Goal: Task Accomplishment & Management: Use online tool/utility

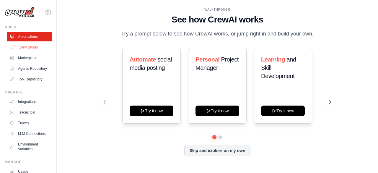
click at [36, 48] on link "Crew Studio" at bounding box center [30, 47] width 45 height 9
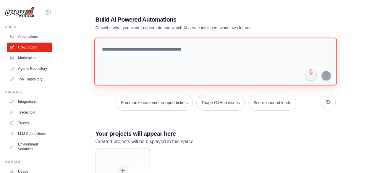
click at [173, 52] on textarea at bounding box center [215, 62] width 242 height 48
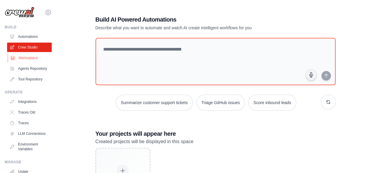
click at [33, 60] on link "Marketplace" at bounding box center [30, 57] width 45 height 9
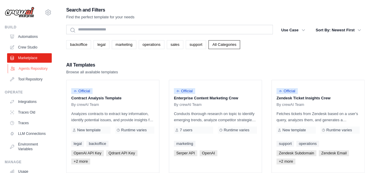
click at [25, 67] on link "Agents Repository" at bounding box center [30, 68] width 45 height 9
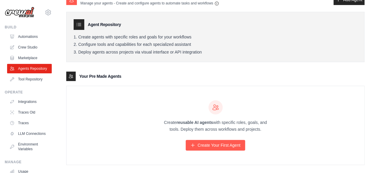
scroll to position [19, 0]
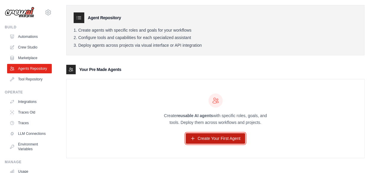
click at [203, 133] on link "Create Your First Agent" at bounding box center [215, 138] width 59 height 11
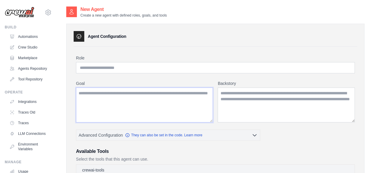
click at [170, 94] on textarea "Goal" at bounding box center [144, 105] width 137 height 35
click at [153, 68] on input "Role" at bounding box center [215, 67] width 279 height 11
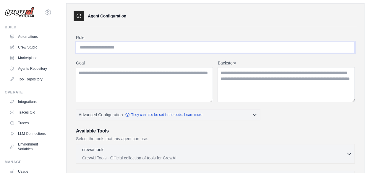
scroll to position [30, 0]
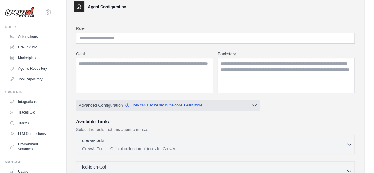
click at [255, 105] on icon "button" at bounding box center [255, 106] width 4 height 2
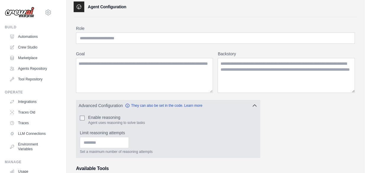
click at [80, 120] on div "Enable reasoning Agent uses reasoning to solve tasks Limit reasoning attempts S…" at bounding box center [168, 134] width 184 height 47
click at [95, 145] on input "Limit reasoning attempts" at bounding box center [104, 142] width 49 height 11
click at [129, 139] on input "*" at bounding box center [104, 142] width 49 height 11
type input "*"
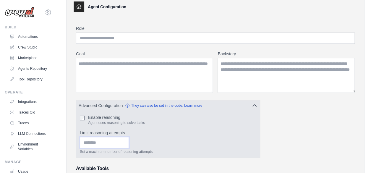
click at [129, 139] on input "*" at bounding box center [104, 142] width 49 height 11
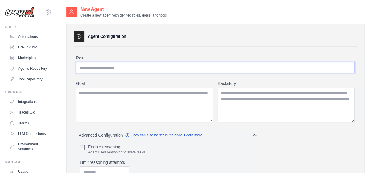
click at [122, 69] on input "Role" at bounding box center [215, 67] width 279 height 11
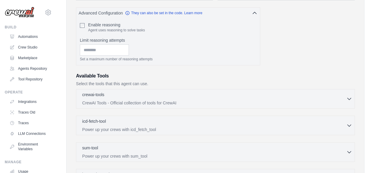
scroll to position [146, 0]
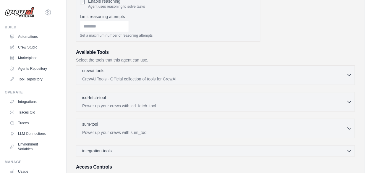
click at [349, 77] on button "crewai-tools 0 selected CrewAI Tools - Official collection of tools for CrewAI" at bounding box center [215, 75] width 273 height 14
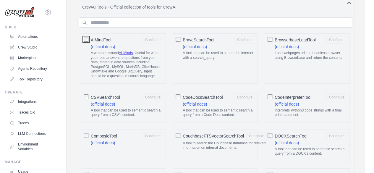
scroll to position [121, 0]
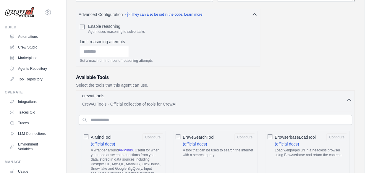
click at [349, 103] on button "crewai-tools 0 selected CrewAI Tools - Official collection of tools for CrewAI" at bounding box center [215, 100] width 273 height 14
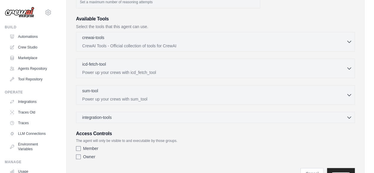
scroll to position [180, 0]
click at [351, 91] on icon "button" at bounding box center [349, 94] width 6 height 6
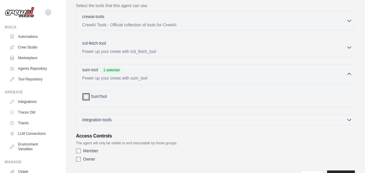
scroll to position [209, 0]
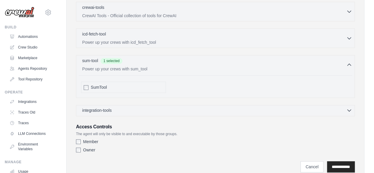
click at [350, 109] on icon "button" at bounding box center [349, 110] width 6 height 6
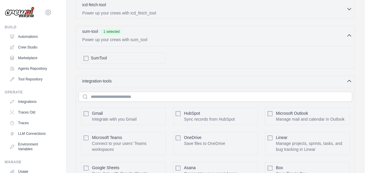
scroll to position [268, 0]
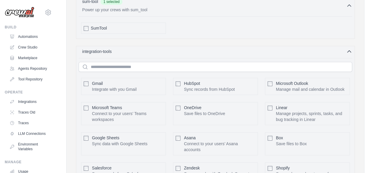
click at [95, 91] on div "Gmail Integrate with you Gmail Configure" at bounding box center [123, 86] width 85 height 17
click at [94, 89] on p "Integrate with you Gmail" at bounding box center [114, 89] width 45 height 6
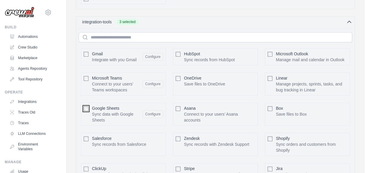
scroll to position [357, 0]
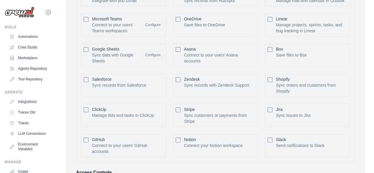
click at [283, 137] on div "Slack Send notifications to Slack" at bounding box center [300, 143] width 48 height 12
click at [279, 107] on span "Jira" at bounding box center [279, 109] width 7 height 5
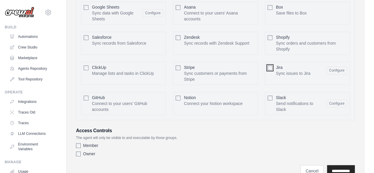
scroll to position [422, 0]
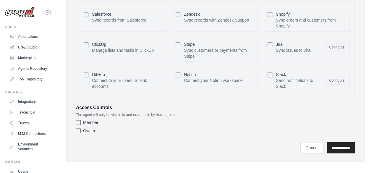
click at [91, 120] on label "Member" at bounding box center [90, 122] width 15 height 6
click at [85, 128] on label "Owner" at bounding box center [89, 131] width 12 height 6
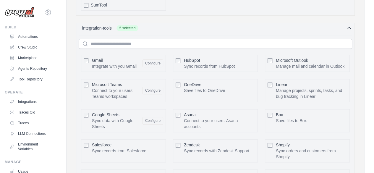
scroll to position [296, 0]
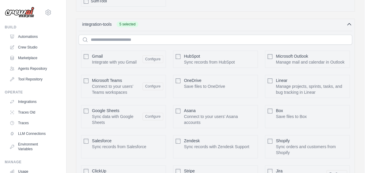
click at [72, 82] on div "Agent Configuration Role Goal Backstory Advanced Configuration *" at bounding box center [215, 8] width 298 height 560
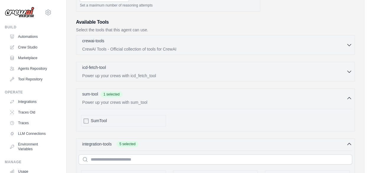
scroll to position [177, 0]
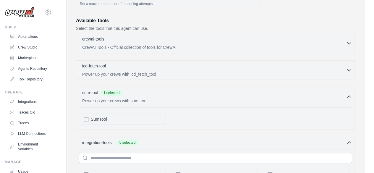
click at [346, 41] on div "crewai-tools 0 selected" at bounding box center [214, 39] width 264 height 7
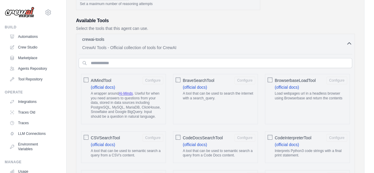
click at [91, 77] on div "AIMindTool Configure (official docs) A wrapper around AI-Minds . Useful for whe…" at bounding box center [123, 99] width 85 height 50
click at [180, 80] on div "BraveSearchTool Configure (official docs) A tool that can be used to search the…" at bounding box center [215, 99] width 85 height 50
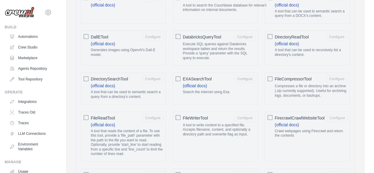
scroll to position [384, 0]
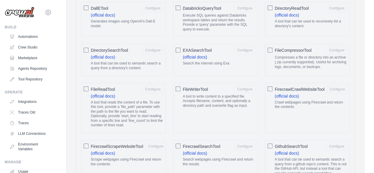
click at [89, 83] on div "FileReadTool Configure (official docs) A tool that reads the content of a file.…" at bounding box center [123, 108] width 85 height 50
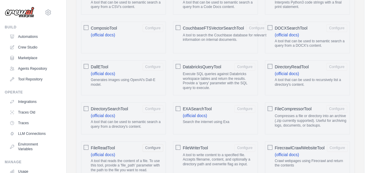
scroll to position [0, 0]
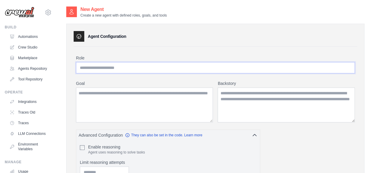
click at [169, 67] on input "Role" at bounding box center [215, 67] width 279 height 11
paste input "**********"
type input "**********"
click at [119, 95] on textarea "Goal" at bounding box center [144, 105] width 137 height 35
paste textarea "**********"
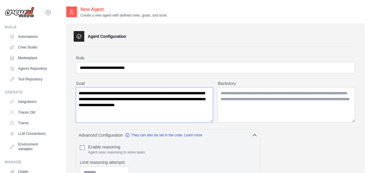
type textarea "**********"
click at [252, 85] on label "Backstory" at bounding box center [286, 83] width 137 height 6
click at [252, 88] on textarea "Backstory" at bounding box center [286, 105] width 137 height 35
paste textarea "**********"
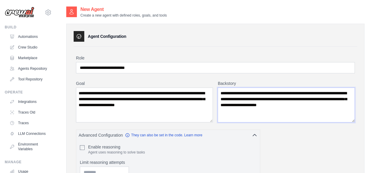
type textarea "**********"
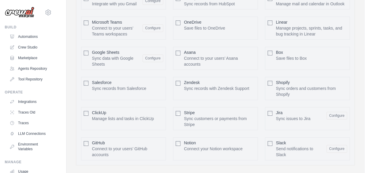
scroll to position [1437, 0]
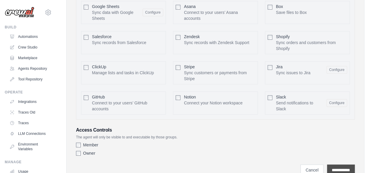
drag, startPoint x: 336, startPoint y: 135, endPoint x: 337, endPoint y: 141, distance: 6.2
click at [337, 158] on div "**********" at bounding box center [215, 166] width 279 height 17
click at [337, 164] on input "**********" at bounding box center [341, 169] width 28 height 11
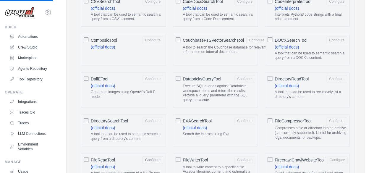
scroll to position [136, 0]
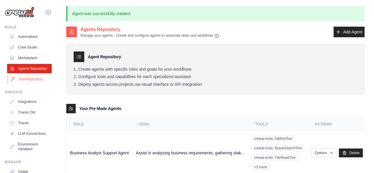
click at [38, 84] on link "Tool Repository" at bounding box center [30, 79] width 45 height 9
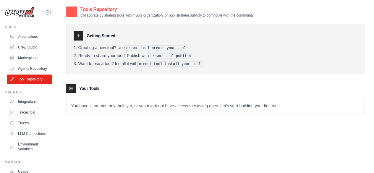
click at [127, 105] on p "You haven't created any tools yet, or you might not have access to existing one…" at bounding box center [216, 105] width 298 height 15
click at [149, 46] on pre "crewai tool create your-tool" at bounding box center [156, 48] width 63 height 5
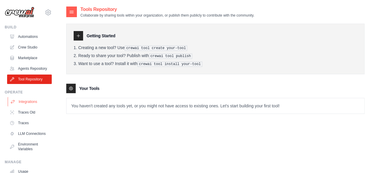
click at [24, 105] on link "Integrations" at bounding box center [30, 101] width 45 height 9
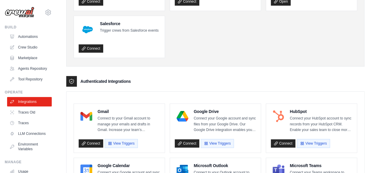
scroll to position [118, 0]
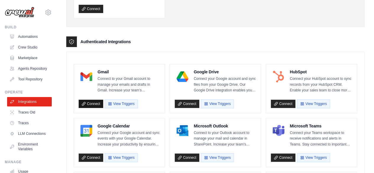
click at [82, 102] on icon at bounding box center [84, 104] width 4 height 4
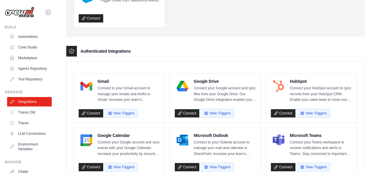
scroll to position [118, 0]
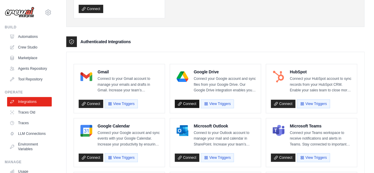
click at [189, 103] on link "Connect" at bounding box center [187, 104] width 25 height 8
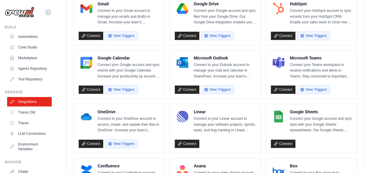
scroll to position [177, 0]
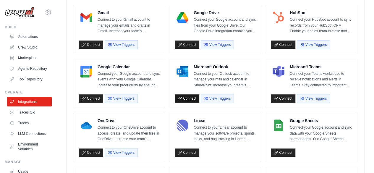
click at [178, 98] on icon at bounding box center [180, 98] width 4 height 4
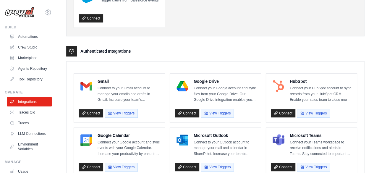
scroll to position [168, 0]
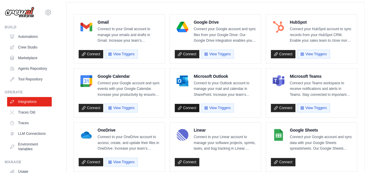
click at [188, 106] on link "Connect" at bounding box center [187, 108] width 25 height 8
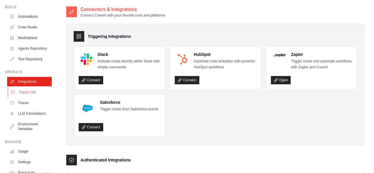
scroll to position [30, 0]
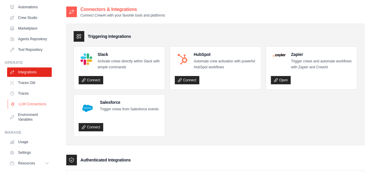
click at [32, 109] on link "LLM Connections" at bounding box center [30, 103] width 45 height 9
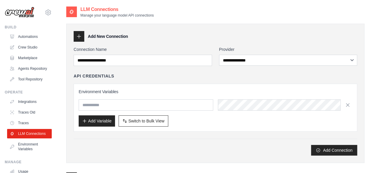
click at [33, 112] on ul "Integrations Traces Old Traces LLM Connections Environment Variables" at bounding box center [29, 125] width 45 height 57
click at [150, 72] on div "**********" at bounding box center [216, 100] width 284 height 109
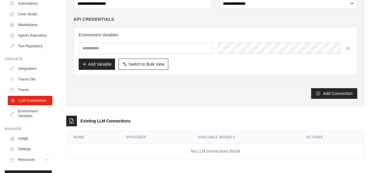
scroll to position [54, 0]
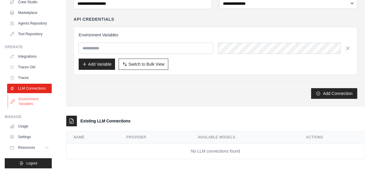
click at [29, 102] on link "Environment Variables" at bounding box center [30, 101] width 45 height 14
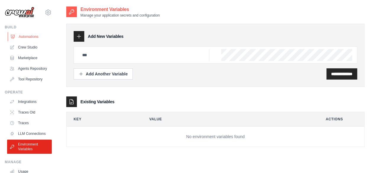
click at [31, 38] on link "Automations" at bounding box center [30, 36] width 45 height 9
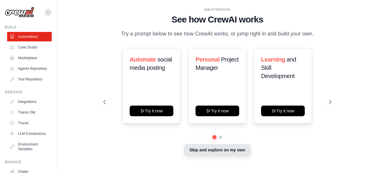
click at [237, 155] on button "Skip and explore on my own" at bounding box center [217, 149] width 66 height 11
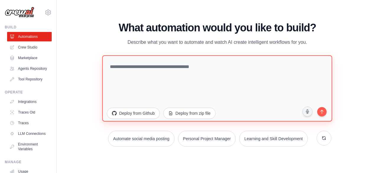
click at [205, 69] on textarea at bounding box center [218, 88] width 230 height 66
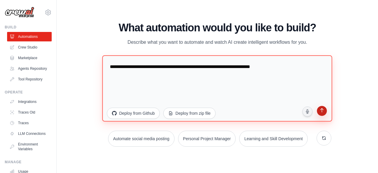
type textarea "**********"
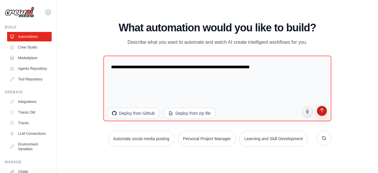
click at [323, 112] on icon "submit" at bounding box center [322, 111] width 6 height 6
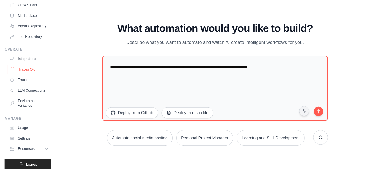
scroll to position [54, 0]
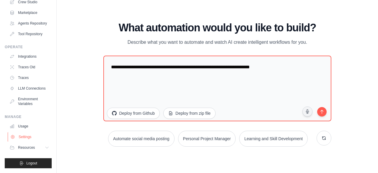
click at [25, 137] on link "Settings" at bounding box center [30, 136] width 45 height 9
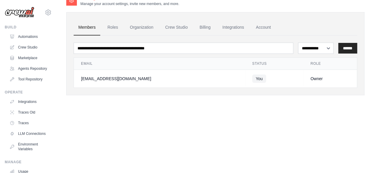
scroll to position [12, 0]
click at [226, 28] on link "Integrations" at bounding box center [233, 27] width 31 height 16
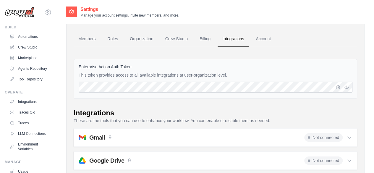
scroll to position [59, 0]
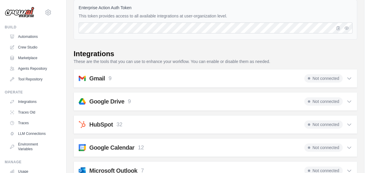
click at [319, 76] on span "Not connected" at bounding box center [323, 78] width 38 height 8
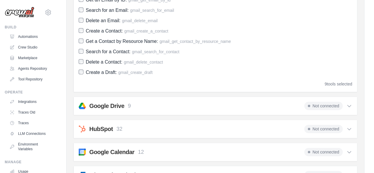
scroll to position [30, 0]
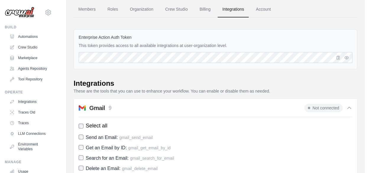
click at [338, 105] on span "Not connected" at bounding box center [323, 108] width 38 height 8
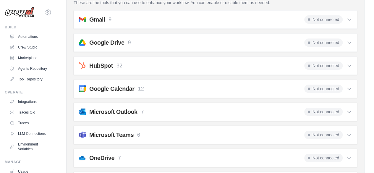
scroll to position [82, 0]
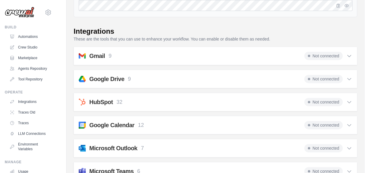
click at [331, 54] on span "Not connected" at bounding box center [323, 56] width 38 height 8
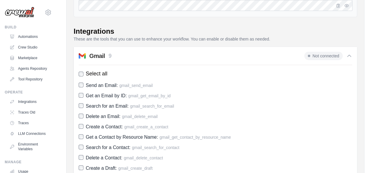
click at [331, 54] on span "Not connected" at bounding box center [323, 56] width 38 height 8
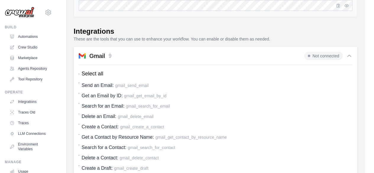
click at [331, 54] on span "Not connected" at bounding box center [323, 56] width 38 height 8
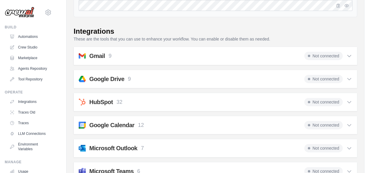
click at [331, 54] on span "Not connected" at bounding box center [323, 56] width 38 height 8
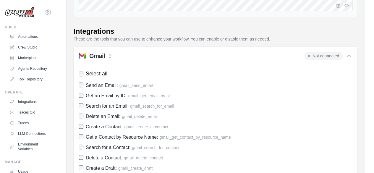
click at [137, 70] on label "Select all" at bounding box center [215, 74] width 273 height 8
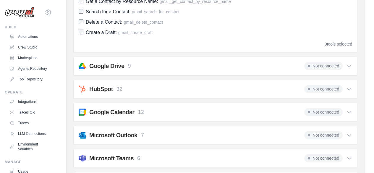
scroll to position [229, 0]
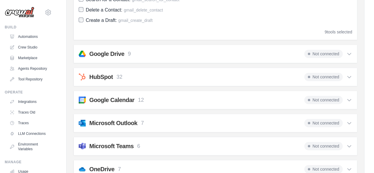
click at [322, 47] on div "Google Drive 9 Not connected Select all Get File Metadata: google_drive_get_fil…" at bounding box center [216, 54] width 284 height 18
click at [323, 52] on span "Not connected" at bounding box center [323, 54] width 38 height 8
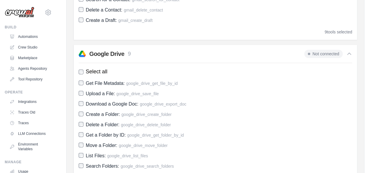
click at [323, 52] on span "Not connected" at bounding box center [323, 54] width 38 height 8
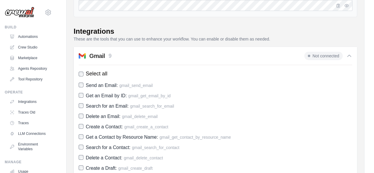
scroll to position [0, 0]
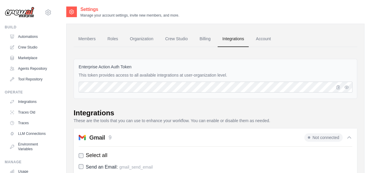
click at [347, 137] on icon at bounding box center [349, 138] width 6 height 6
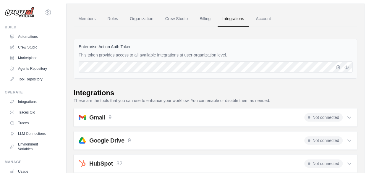
scroll to position [30, 0]
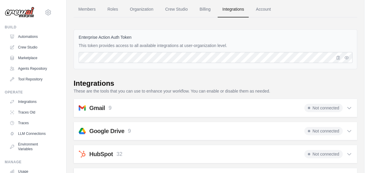
click at [349, 107] on icon at bounding box center [349, 108] width 6 height 6
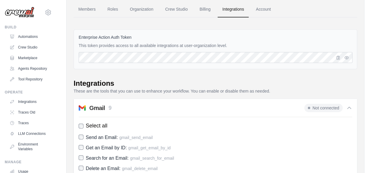
click at [349, 107] on icon at bounding box center [349, 108] width 4 height 2
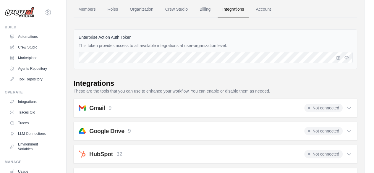
click at [270, 51] on div "Enterprise Action Auth Token This token provides access to all available integr…" at bounding box center [216, 49] width 284 height 40
click at [341, 56] on button "button" at bounding box center [338, 57] width 7 height 7
click at [346, 61] on div at bounding box center [344, 57] width 18 height 11
click at [346, 56] on icon "button" at bounding box center [346, 57] width 5 height 5
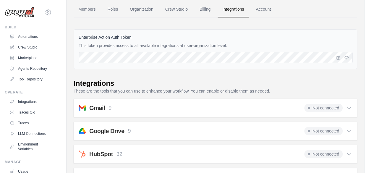
click at [349, 108] on icon at bounding box center [349, 108] width 4 height 2
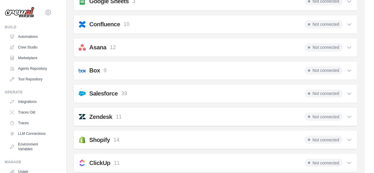
scroll to position [618, 0]
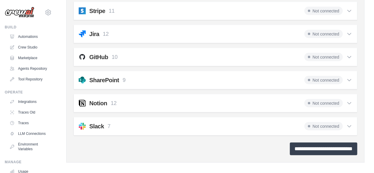
click at [290, 144] on input "**********" at bounding box center [323, 148] width 67 height 13
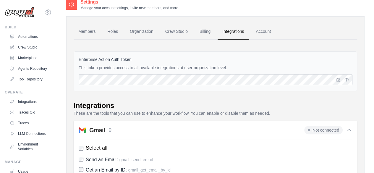
scroll to position [0, 0]
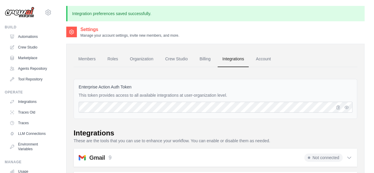
click at [234, 59] on link "Integrations" at bounding box center [233, 59] width 31 height 16
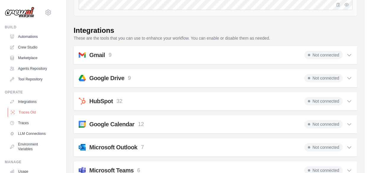
scroll to position [82, 0]
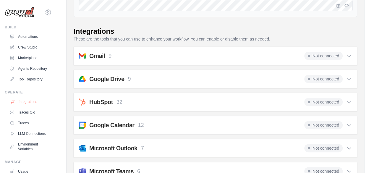
click at [27, 106] on link "Integrations" at bounding box center [30, 101] width 45 height 9
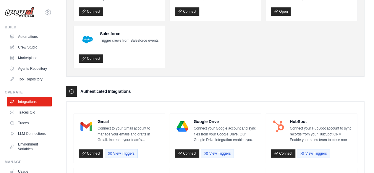
scroll to position [118, 0]
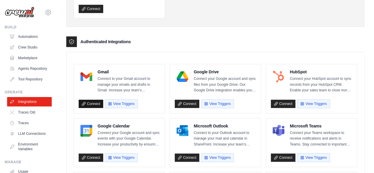
click at [95, 100] on link "Connect" at bounding box center [91, 104] width 25 height 8
click at [126, 100] on button "View Triggers" at bounding box center [121, 103] width 33 height 9
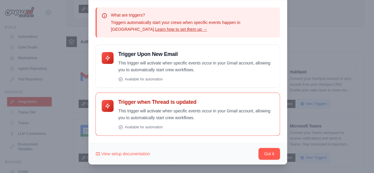
scroll to position [0, 0]
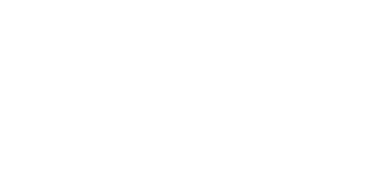
click at [322, 0] on html at bounding box center [189, 0] width 378 height 0
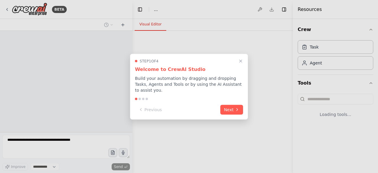
select select "****"
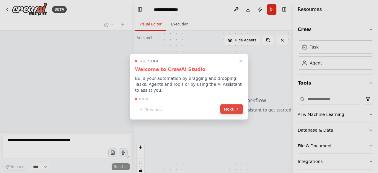
click at [230, 107] on button "Next" at bounding box center [232, 109] width 23 height 10
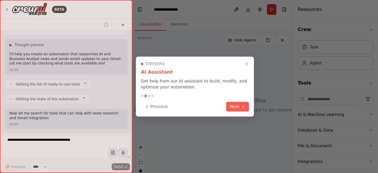
scroll to position [51, 0]
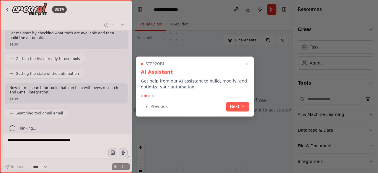
click at [230, 107] on button "Next" at bounding box center [237, 107] width 23 height 10
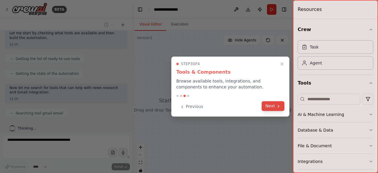
scroll to position [66, 0]
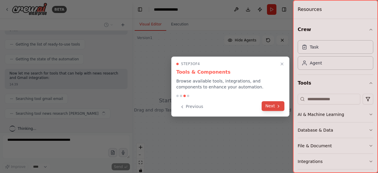
click at [277, 109] on button "Next" at bounding box center [273, 106] width 23 height 10
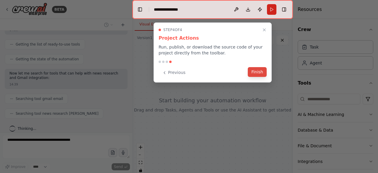
click at [259, 70] on button "Finish" at bounding box center [257, 72] width 19 height 10
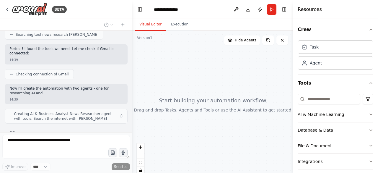
scroll to position [150, 0]
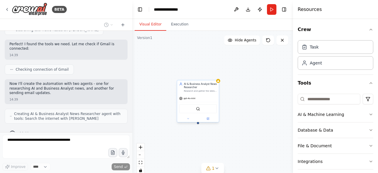
click at [191, 100] on div "gpt-4o-mini" at bounding box center [187, 98] width 16 height 3
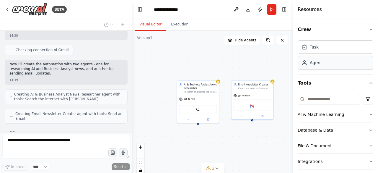
click at [315, 62] on div "Agent" at bounding box center [316, 63] width 12 height 6
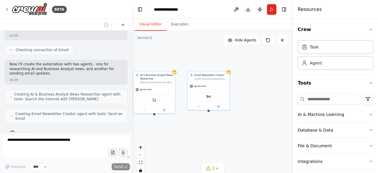
drag, startPoint x: 221, startPoint y: 71, endPoint x: 177, endPoint y: 62, distance: 44.8
click at [177, 62] on div "AI & Business Analyst News Researcher Research and gather the latest news, tren…" at bounding box center [212, 105] width 161 height 148
click at [332, 64] on div "Agent" at bounding box center [336, 63] width 76 height 14
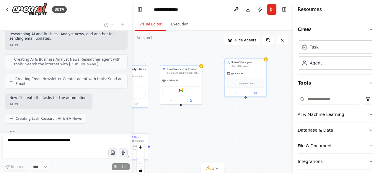
drag, startPoint x: 230, startPoint y: 65, endPoint x: 202, endPoint y: 59, distance: 28.7
click at [202, 59] on div ".deletable-edge-delete-btn { width: 20px; height: 20px; border: 0px solid #ffff…" at bounding box center [212, 105] width 161 height 148
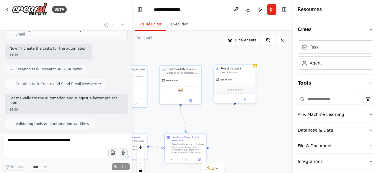
scroll to position [273, 0]
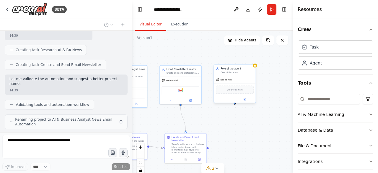
click at [238, 90] on span "Drop tools here" at bounding box center [235, 89] width 16 height 3
click at [251, 72] on div "Goal of the agent" at bounding box center [237, 72] width 33 height 3
click at [252, 60] on icon at bounding box center [252, 59] width 4 height 4
click at [238, 61] on button "Confirm" at bounding box center [234, 58] width 21 height 7
click at [185, 75] on div "Email Newsletter Creator Create and send professional, well-formatted email new…" at bounding box center [181, 70] width 42 height 11
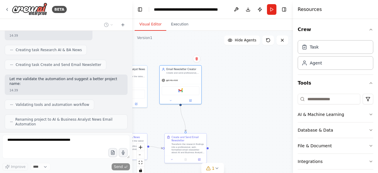
click at [230, 81] on div ".deletable-edge-delete-btn { width: 20px; height: 20px; border: 0px solid #ffff…" at bounding box center [212, 105] width 161 height 148
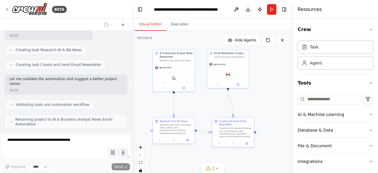
drag, startPoint x: 225, startPoint y: 86, endPoint x: 272, endPoint y: 70, distance: 50.2
click at [272, 70] on div ".deletable-edge-delete-btn { width: 20px; height: 20px; border: 0px solid #ffff…" at bounding box center [212, 105] width 161 height 148
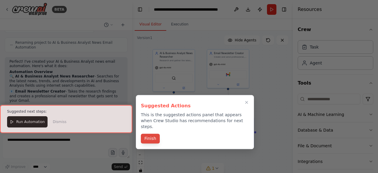
click at [148, 134] on button "Finish" at bounding box center [150, 139] width 19 height 10
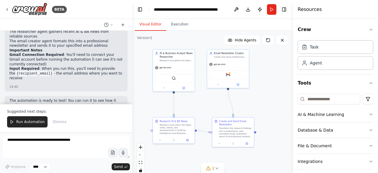
scroll to position [433, 0]
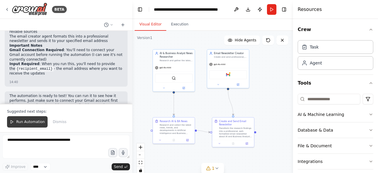
click at [35, 122] on span "Run Automation" at bounding box center [30, 121] width 29 height 5
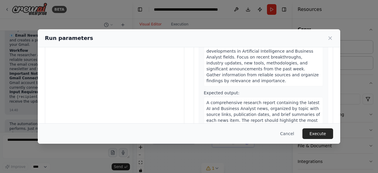
scroll to position [0, 0]
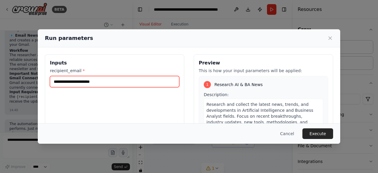
click at [136, 80] on input "recipient_email *" at bounding box center [114, 81] width 129 height 11
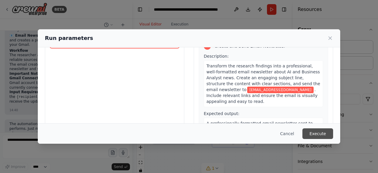
scroll to position [59, 0]
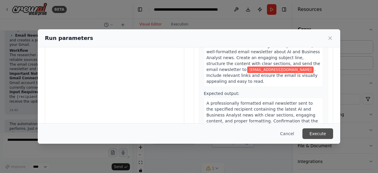
type input "**********"
click at [320, 130] on button "Execute" at bounding box center [318, 133] width 31 height 11
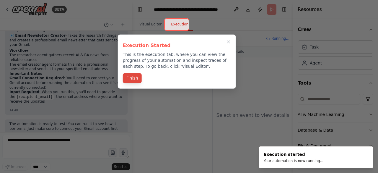
click at [127, 77] on button "Finish" at bounding box center [132, 78] width 19 height 10
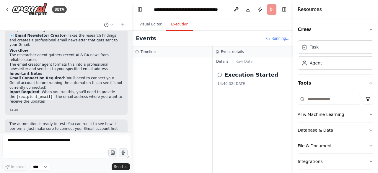
scroll to position [53, 0]
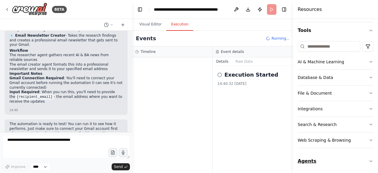
click at [369, 159] on icon "button" at bounding box center [371, 161] width 5 height 5
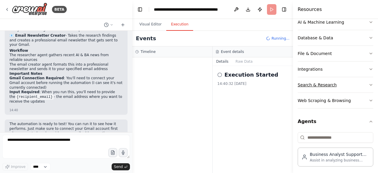
scroll to position [94, 0]
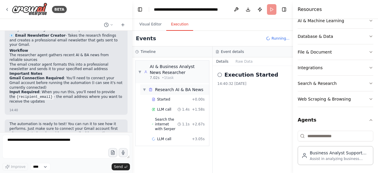
click at [145, 89] on span "▼" at bounding box center [145, 89] width 4 height 5
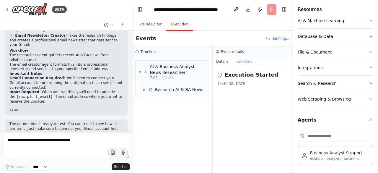
click at [145, 89] on span "▶" at bounding box center [145, 89] width 4 height 5
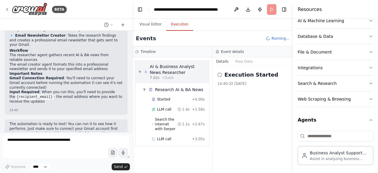
click at [140, 70] on span "▼" at bounding box center [140, 71] width 3 height 5
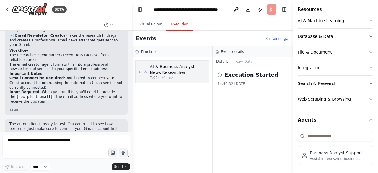
click at [140, 70] on span "▶" at bounding box center [140, 71] width 3 height 5
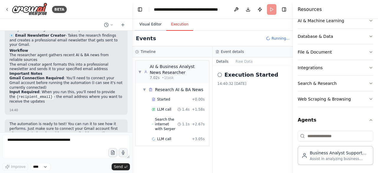
click at [146, 25] on button "Visual Editor" at bounding box center [151, 24] width 32 height 12
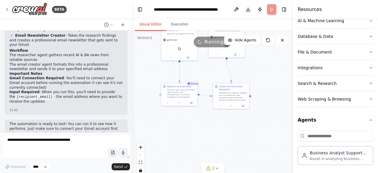
drag, startPoint x: 252, startPoint y: 103, endPoint x: 255, endPoint y: 50, distance: 53.3
click at [255, 50] on div ".deletable-edge-delete-btn { width: 20px; height: 20px; border: 0px solid #ffff…" at bounding box center [212, 105] width 161 height 148
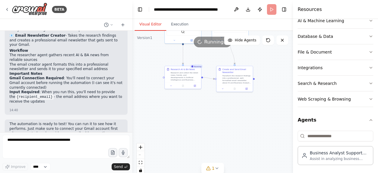
click at [250, 143] on div ".deletable-edge-delete-btn { width: 20px; height: 20px; border: 0px solid #ffff…" at bounding box center [212, 105] width 161 height 148
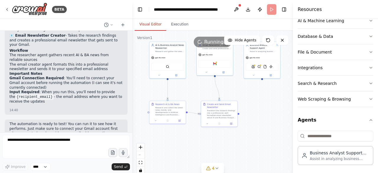
drag, startPoint x: 249, startPoint y: 142, endPoint x: 235, endPoint y: 185, distance: 45.3
click at [235, 173] on html "BETA i want to automatively send emails updating news abt AI & BA field to my g…" at bounding box center [189, 86] width 378 height 173
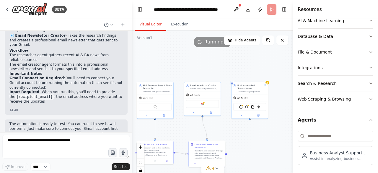
drag, startPoint x: 258, startPoint y: 113, endPoint x: 244, endPoint y: 145, distance: 34.9
click at [244, 145] on div ".deletable-edge-delete-btn { width: 20px; height: 20px; border: 0px solid #ffff…" at bounding box center [212, 105] width 161 height 148
click at [269, 84] on div ".deletable-edge-delete-btn { width: 20px; height: 20px; border: 0px solid #ffff…" at bounding box center [212, 105] width 161 height 148
click at [256, 102] on div "AIMindTool BraveSearchTool FileReadTool RagTool" at bounding box center [250, 107] width 36 height 12
click at [263, 77] on icon at bounding box center [264, 76] width 4 height 4
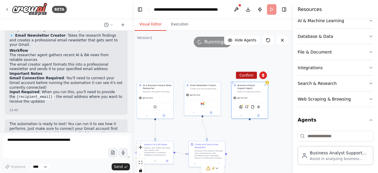
click at [249, 77] on button "Confirm" at bounding box center [246, 75] width 21 height 7
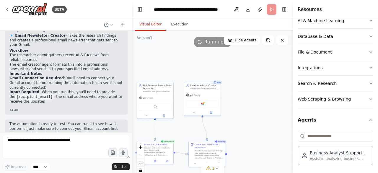
click at [256, 113] on div ".deletable-edge-delete-btn { width: 20px; height: 20px; border: 0px solid #ffff…" at bounding box center [212, 105] width 161 height 148
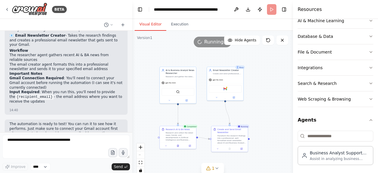
drag, startPoint x: 252, startPoint y: 130, endPoint x: 275, endPoint y: 115, distance: 27.3
click at [275, 115] on div ".deletable-edge-delete-btn { width: 20px; height: 20px; border: 0px solid #ffff…" at bounding box center [212, 105] width 161 height 148
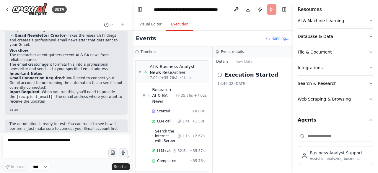
click at [182, 22] on button "Execution" at bounding box center [179, 24] width 27 height 12
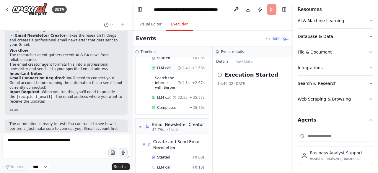
scroll to position [0, 0]
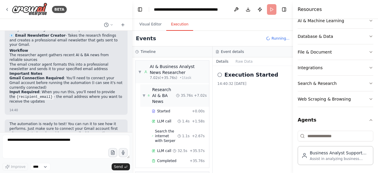
click at [145, 93] on span "▼" at bounding box center [144, 95] width 3 height 5
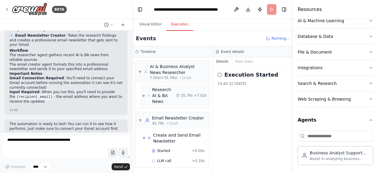
click at [145, 93] on span "▶" at bounding box center [144, 95] width 3 height 5
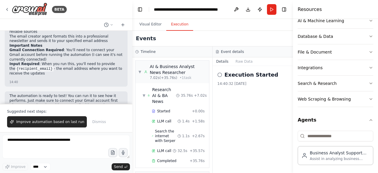
click at [203, 35] on div "Events" at bounding box center [212, 39] width 161 height 16
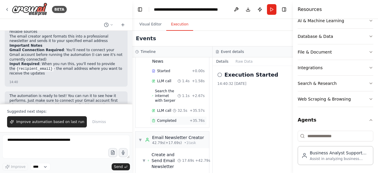
scroll to position [69, 0]
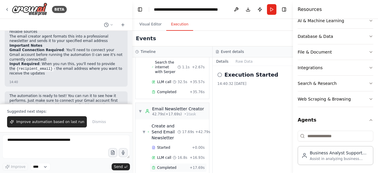
click at [169, 165] on span "Completed" at bounding box center [166, 167] width 19 height 5
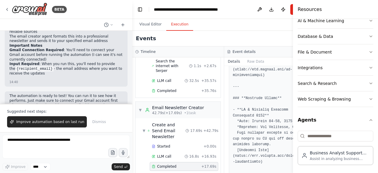
scroll to position [875, 0]
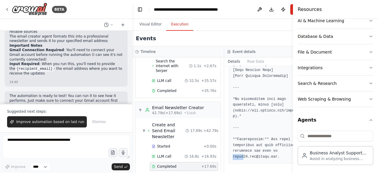
drag, startPoint x: 230, startPoint y: 158, endPoint x: 240, endPoint y: 158, distance: 10.1
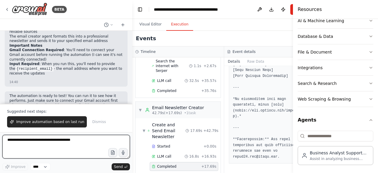
click at [33, 136] on textarea at bounding box center [66, 147] width 128 height 24
type textarea "**********"
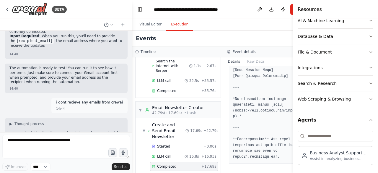
scroll to position [491, 0]
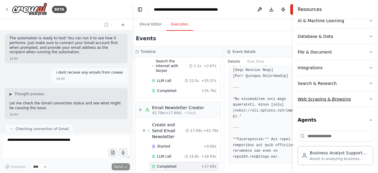
click at [369, 100] on icon "button" at bounding box center [371, 99] width 5 height 5
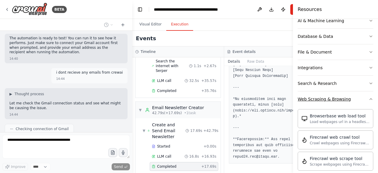
click at [369, 100] on icon "button" at bounding box center [371, 99] width 5 height 5
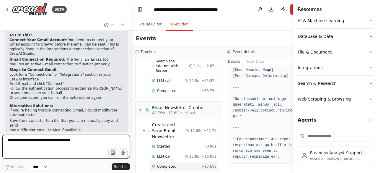
scroll to position [471, 0]
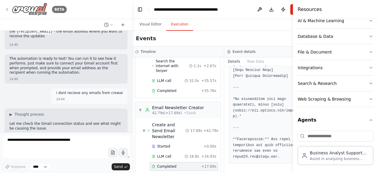
click at [5, 9] on icon at bounding box center [7, 9] width 5 height 5
